Goal: Task Accomplishment & Management: Manage account settings

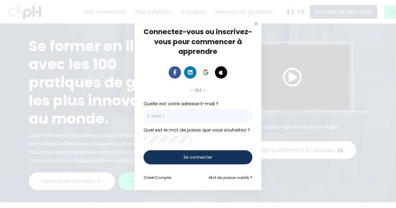
click at [210, 118] on input "email" at bounding box center [198, 116] width 109 height 14
type input "[EMAIL_ADDRESS][DOMAIN_NAME]"
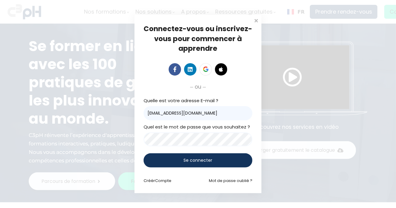
click at [202, 163] on span "Se connecter" at bounding box center [198, 160] width 29 height 6
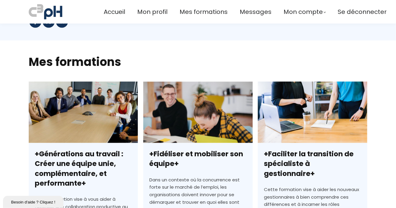
scroll to position [151, 0]
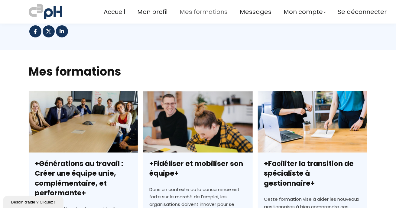
click at [192, 13] on span "Mes formations" at bounding box center [203, 12] width 48 height 10
